Goal: Check status: Check status

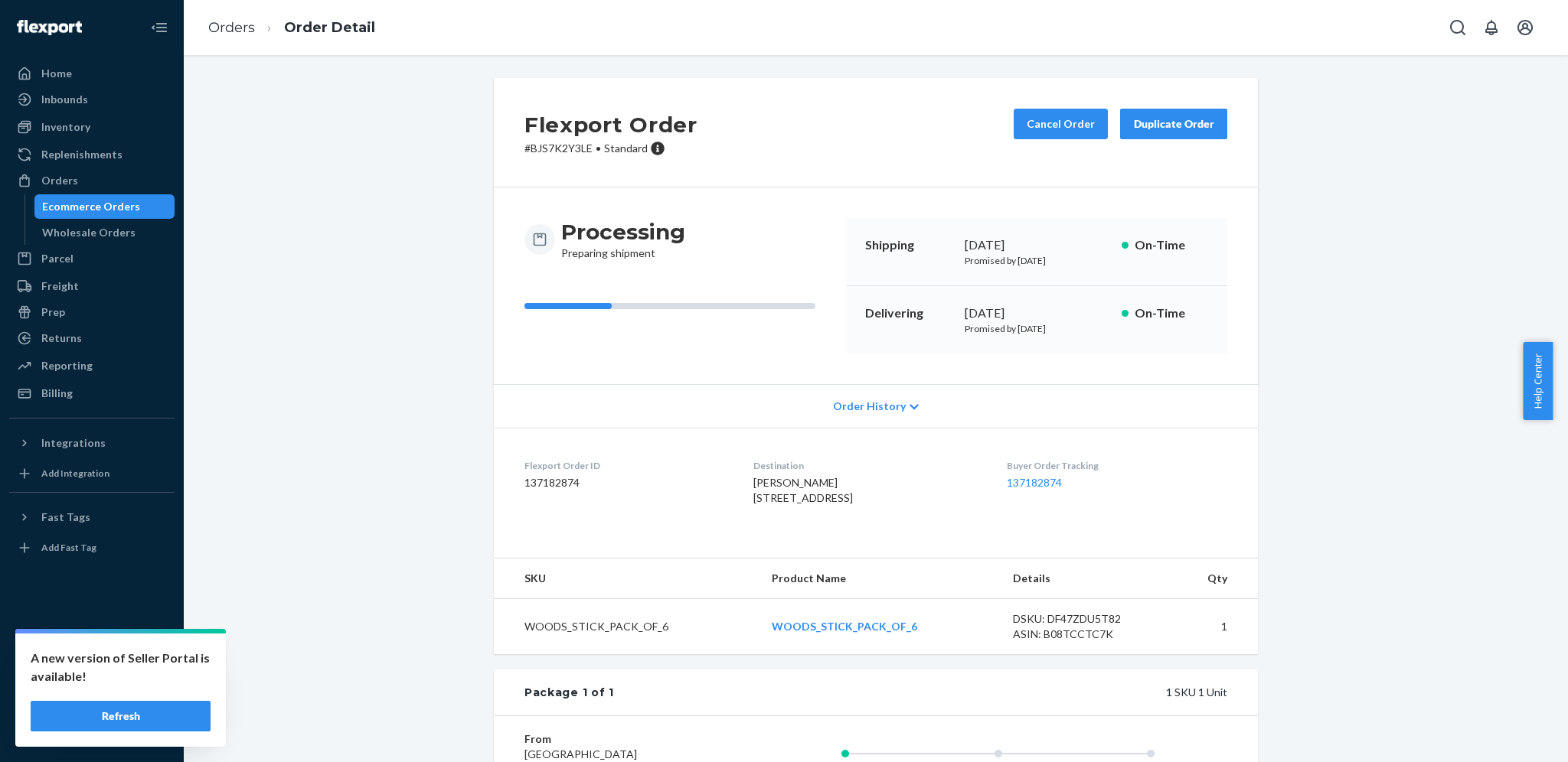
click at [336, 209] on div "Flexport Order # BJS7K2Y3LE • Standard Cancel Order Duplicate Order Processing …" at bounding box center [875, 514] width 1361 height 873
click at [103, 76] on div "Home" at bounding box center [92, 72] width 162 height 21
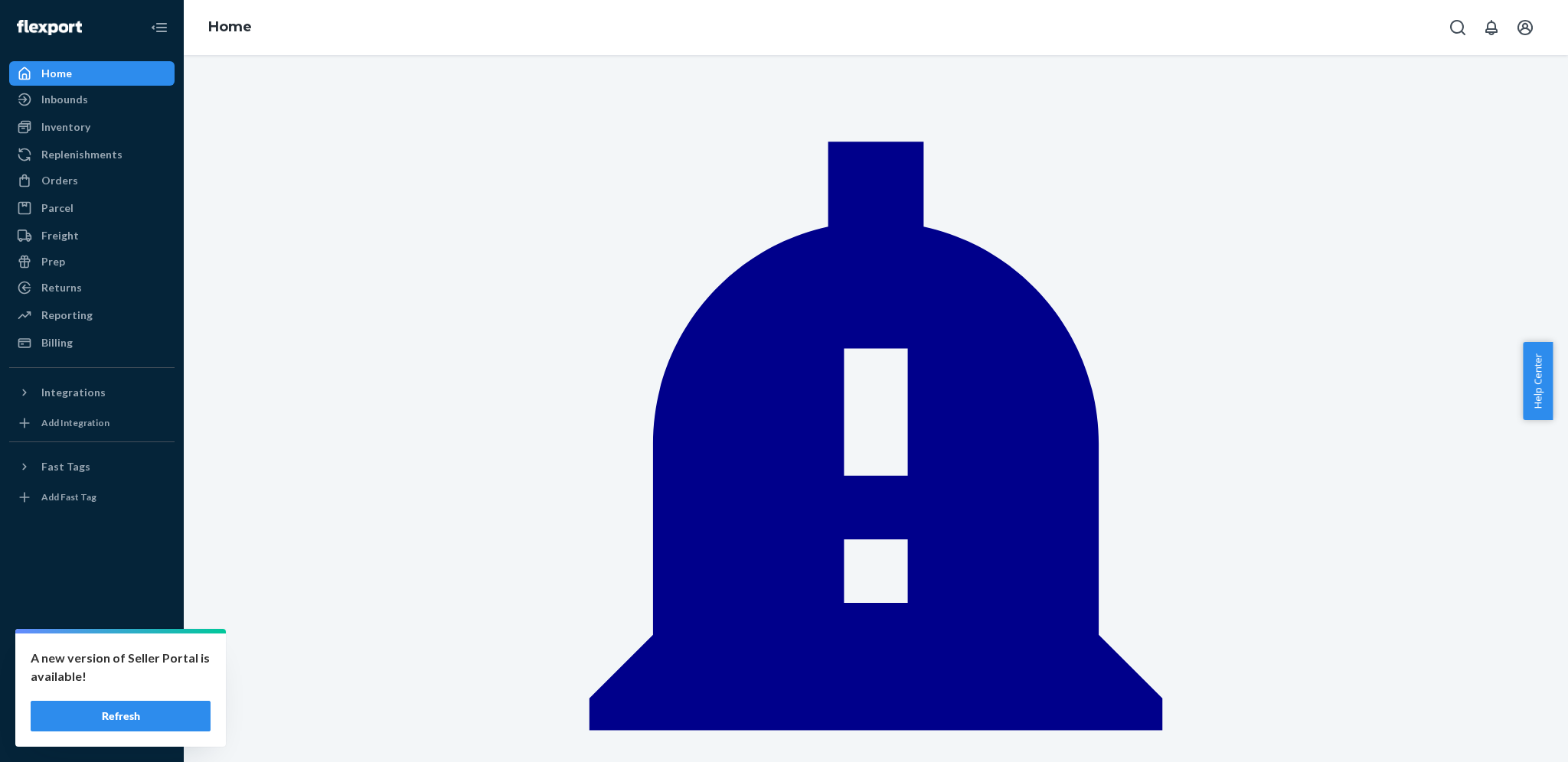
click at [85, 138] on div "Inventory" at bounding box center [92, 127] width 162 height 21
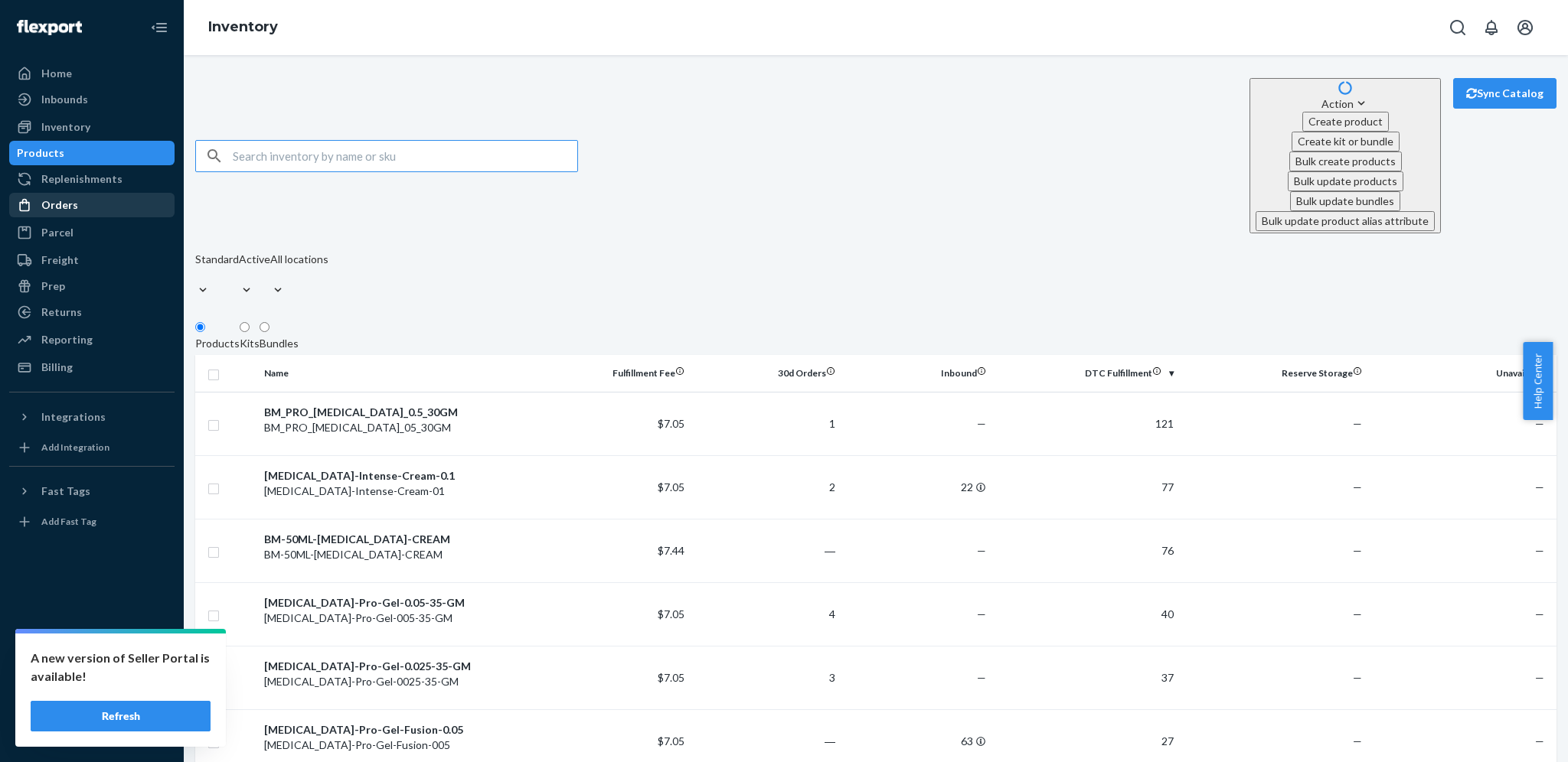
click at [143, 208] on div "Orders" at bounding box center [92, 204] width 162 height 21
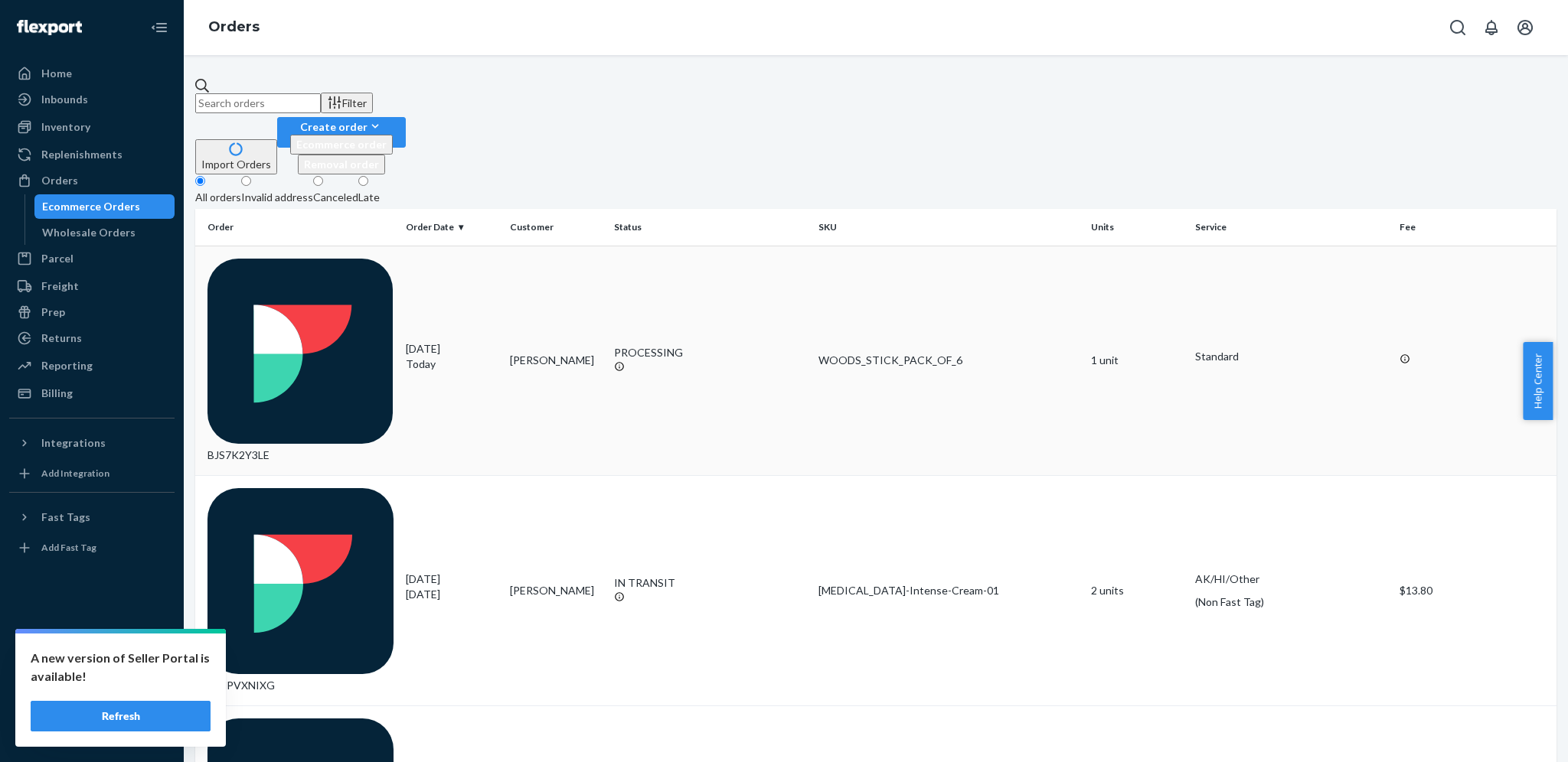
click at [445, 357] on p "Today" at bounding box center [451, 364] width 92 height 16
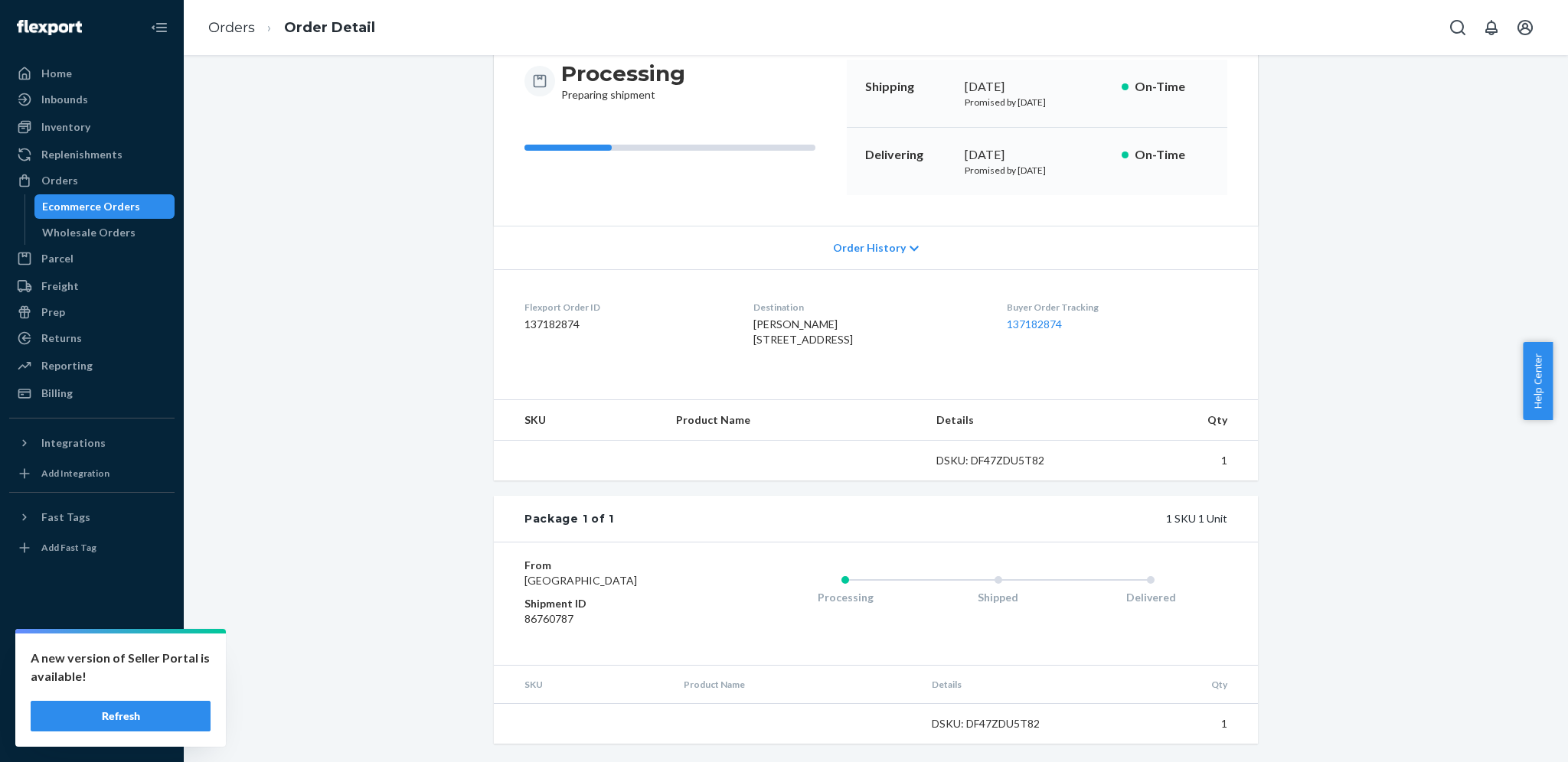
scroll to position [235, 0]
